Goal: Register for event/course

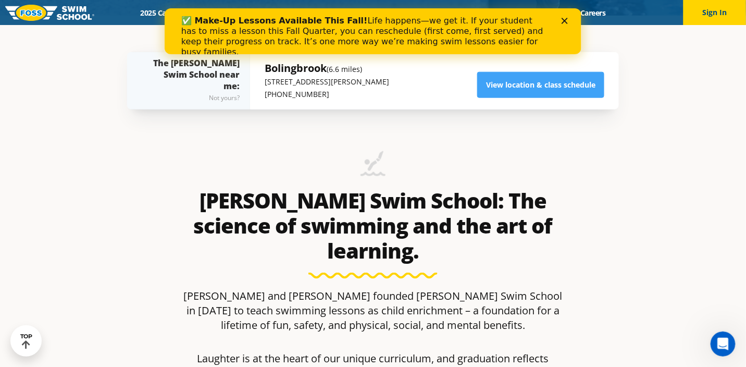
click at [564, 20] on icon "Close" at bounding box center [564, 21] width 6 height 6
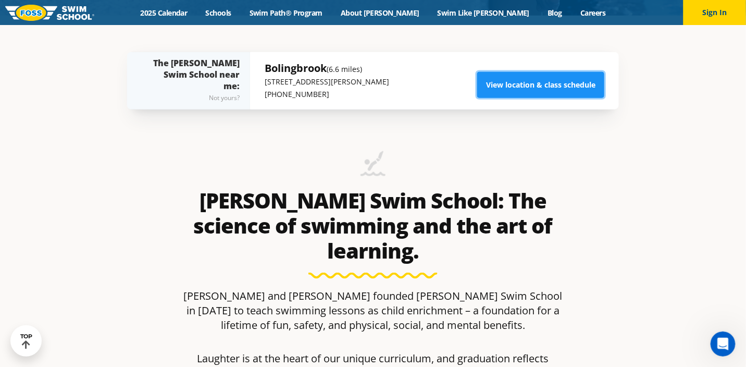
click at [554, 85] on link "View location & class schedule" at bounding box center [540, 85] width 127 height 26
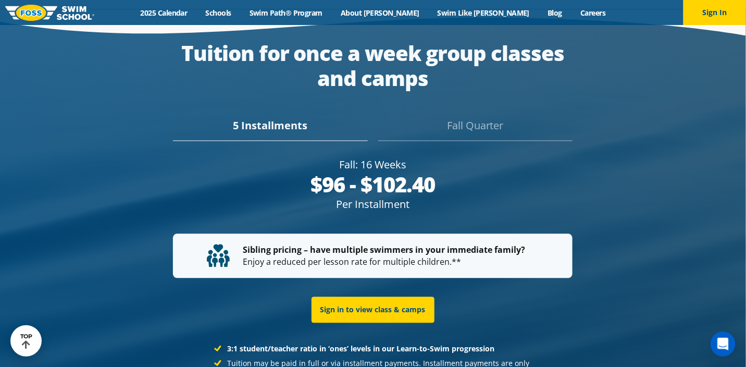
scroll to position [1897, 0]
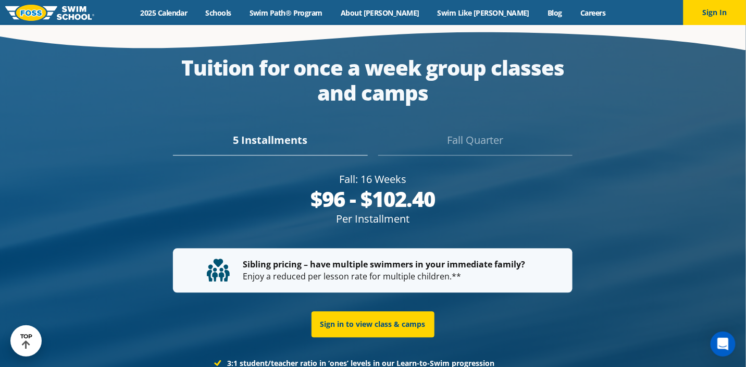
click at [460, 135] on div "Fall Quarter" at bounding box center [475, 144] width 194 height 23
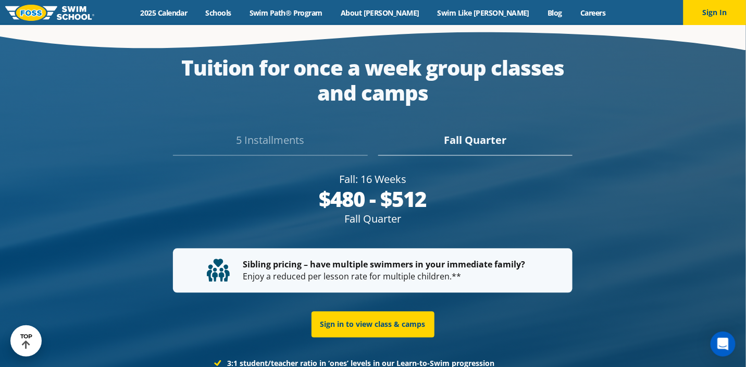
scroll to position [1912, 0]
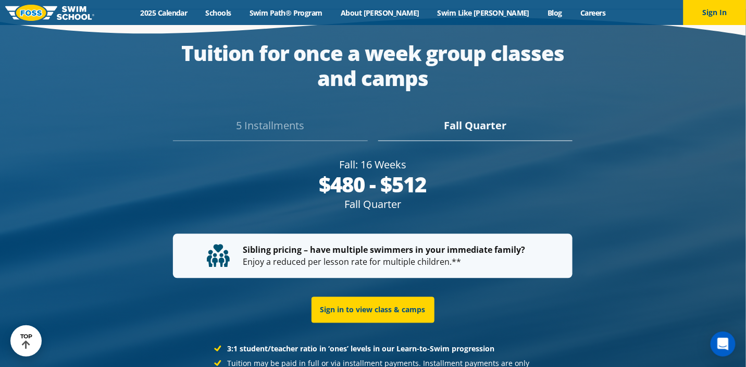
click at [268, 135] on div "5 Installments" at bounding box center [270, 129] width 194 height 23
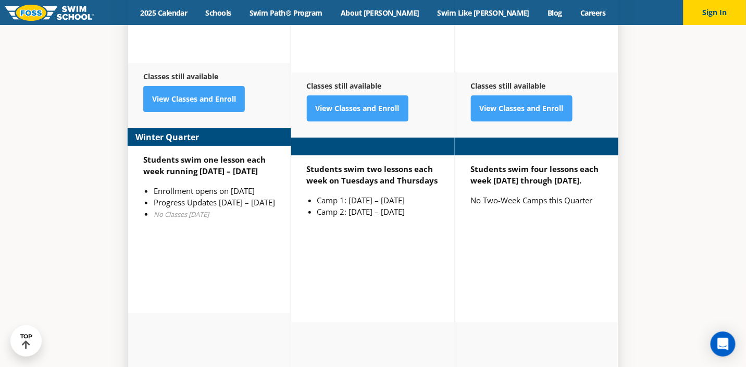
scroll to position [2641, 0]
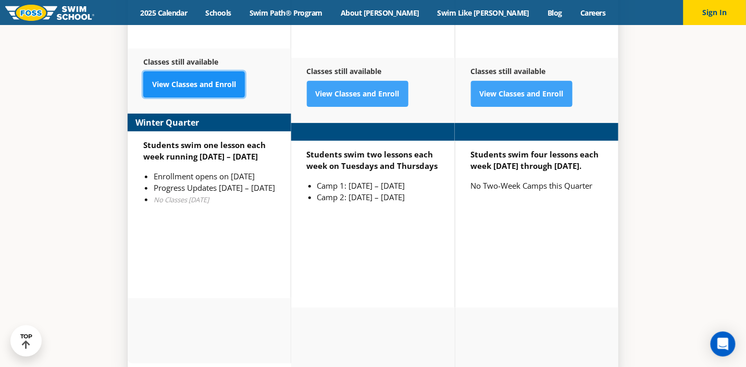
click at [218, 91] on link "View Classes and Enroll" at bounding box center [194, 84] width 102 height 26
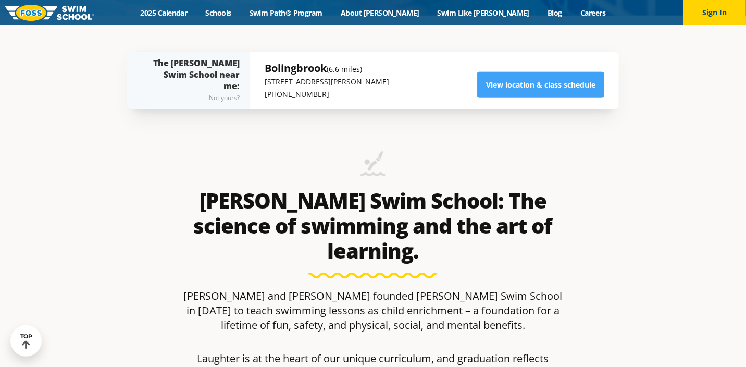
scroll to position [351, 0]
drag, startPoint x: 355, startPoint y: 83, endPoint x: 263, endPoint y: 85, distance: 91.7
click at [263, 85] on div "Bolingbrook (6.6 miles) 155 N. Weber Road , 60490 (630) 242-8600 View location …" at bounding box center [434, 80] width 369 height 57
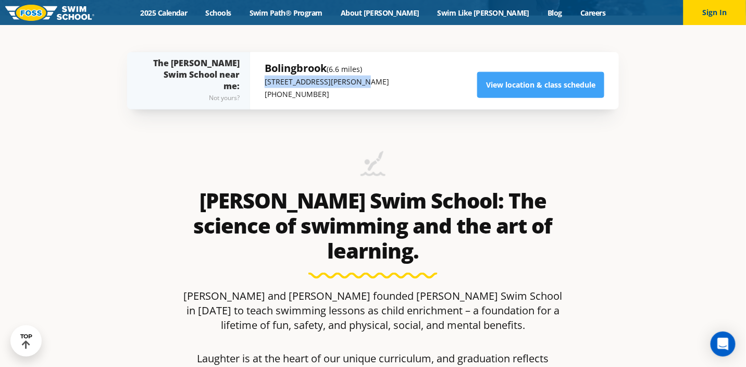
drag, startPoint x: 263, startPoint y: 85, endPoint x: 339, endPoint y: 85, distance: 76.0
copy p "155 N. Weber Road , 60490"
click at [612, 208] on div "Foss Swim School: The science of swimming and the art of learning. Jon and Susa…" at bounding box center [373, 270] width 502 height 311
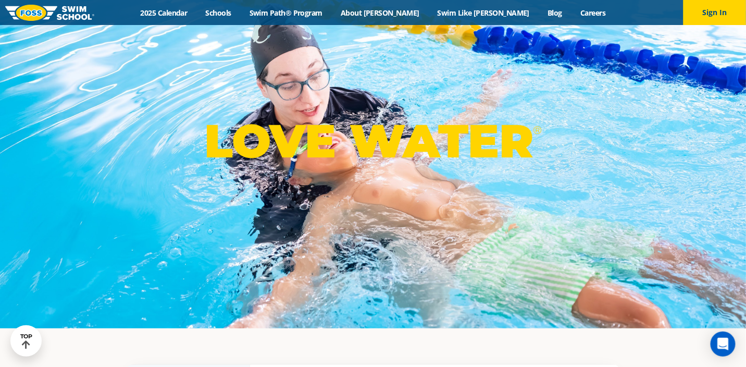
scroll to position [143, 0]
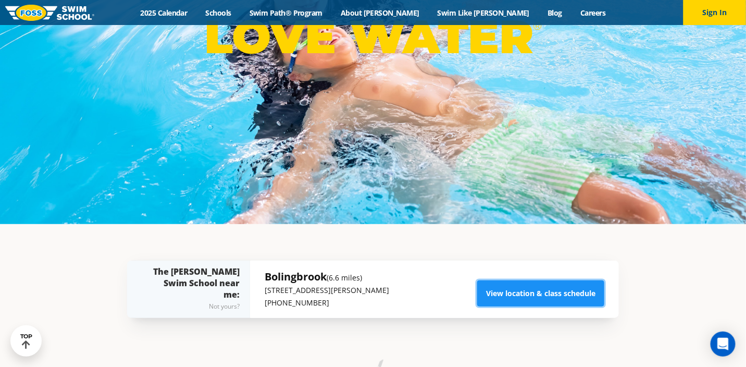
click at [532, 286] on link "View location & class schedule" at bounding box center [540, 293] width 127 height 26
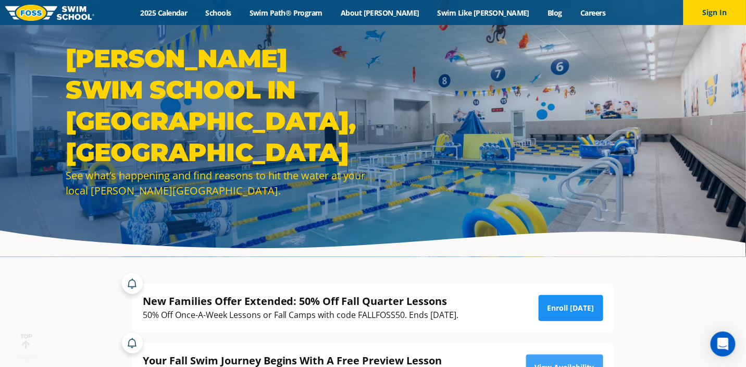
scroll to position [104, 0]
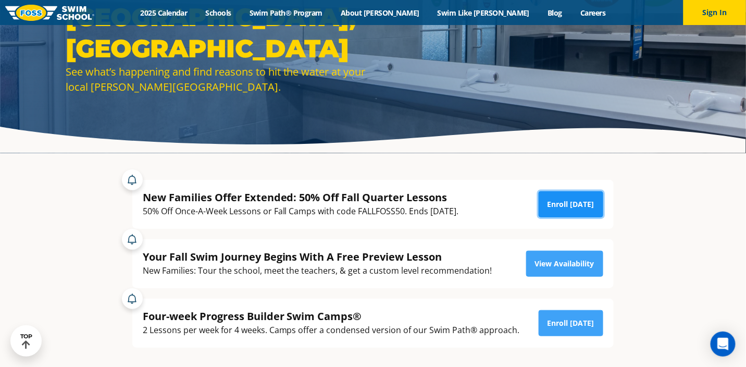
click at [579, 201] on link "Enroll [DATE]" at bounding box center [570, 204] width 65 height 26
